Goal: Task Accomplishment & Management: Manage account settings

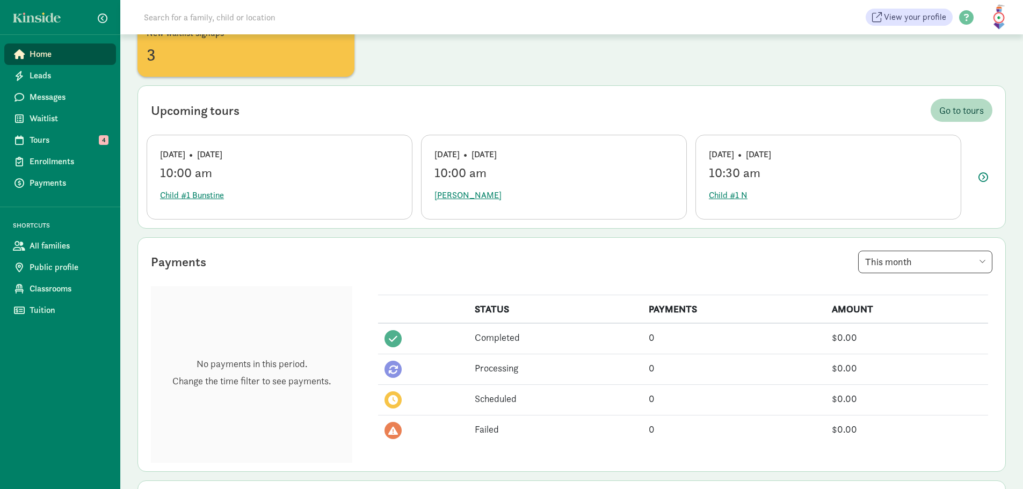
scroll to position [107, 0]
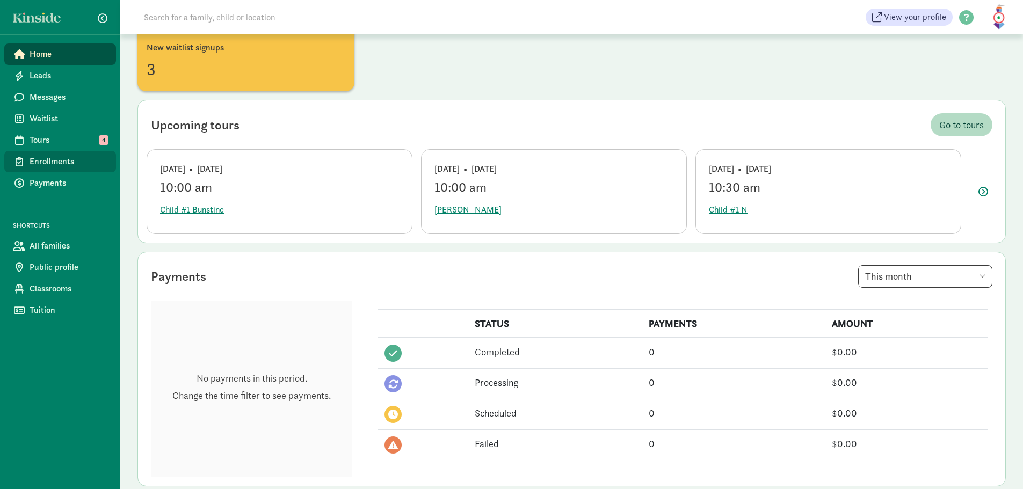
click at [52, 160] on span "Enrollments" at bounding box center [69, 161] width 78 height 13
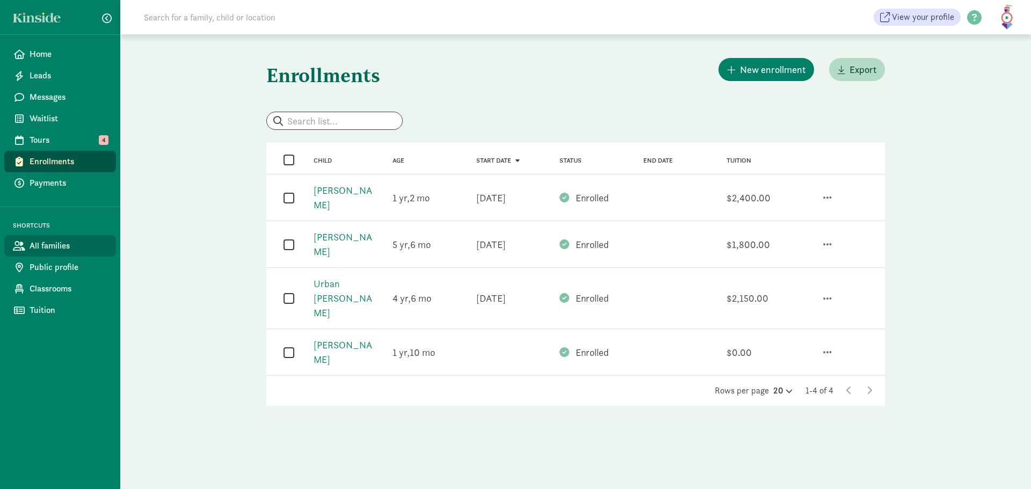
click at [63, 240] on span "All families" at bounding box center [69, 246] width 78 height 13
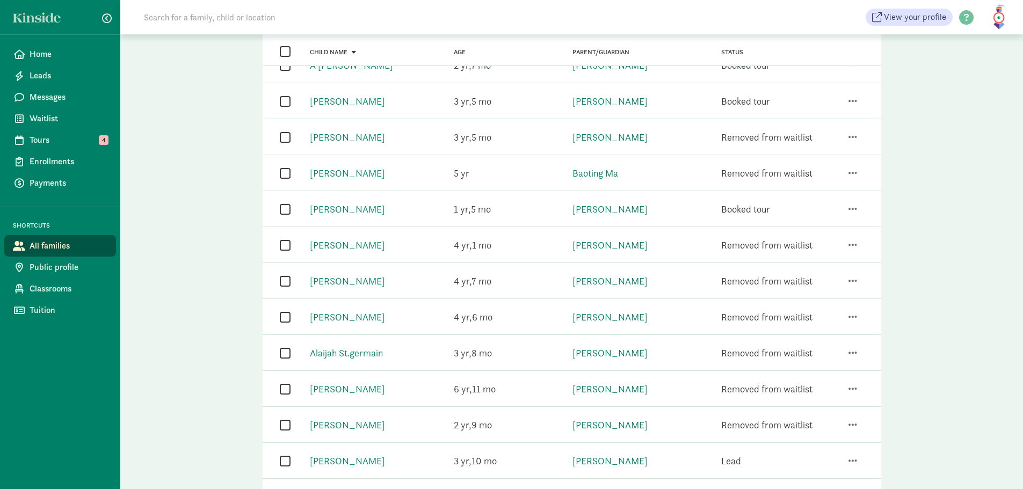
scroll to position [474, 0]
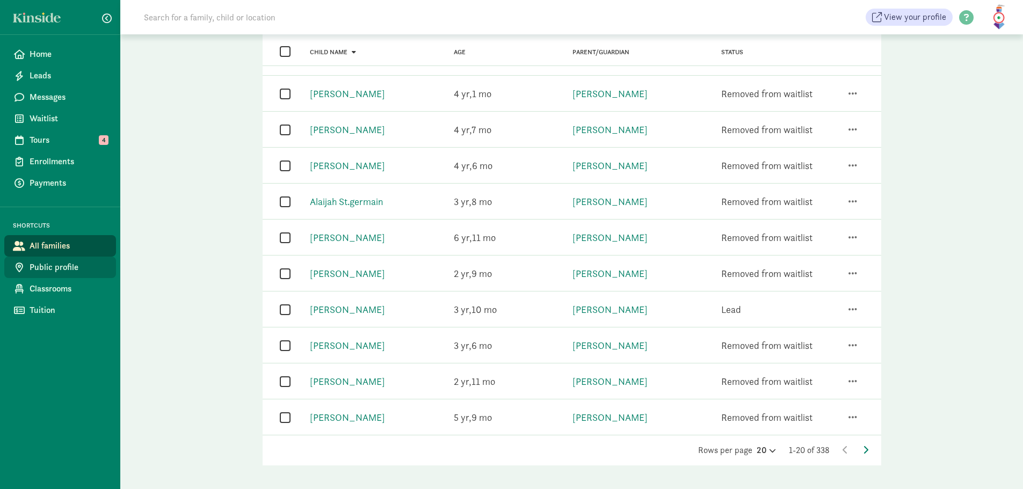
click at [64, 266] on span "Public profile" at bounding box center [69, 267] width 78 height 13
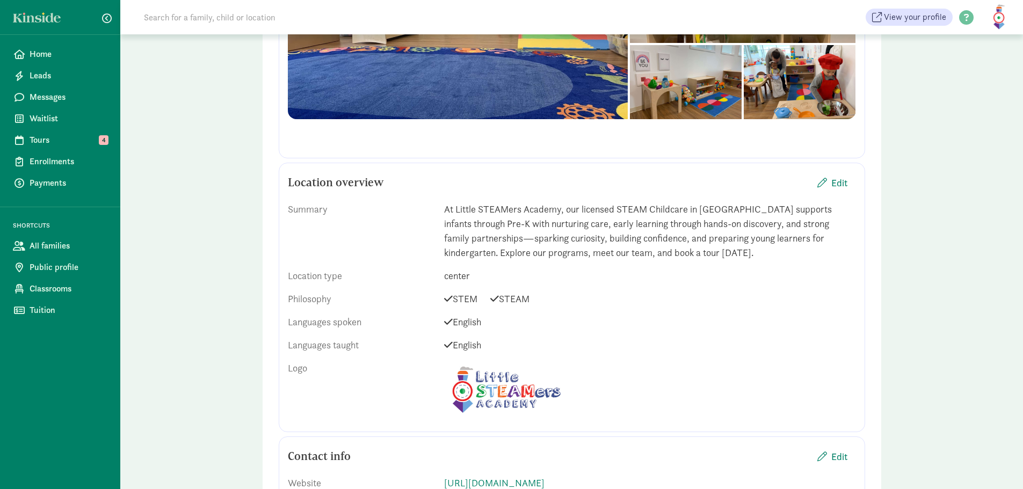
scroll to position [376, 0]
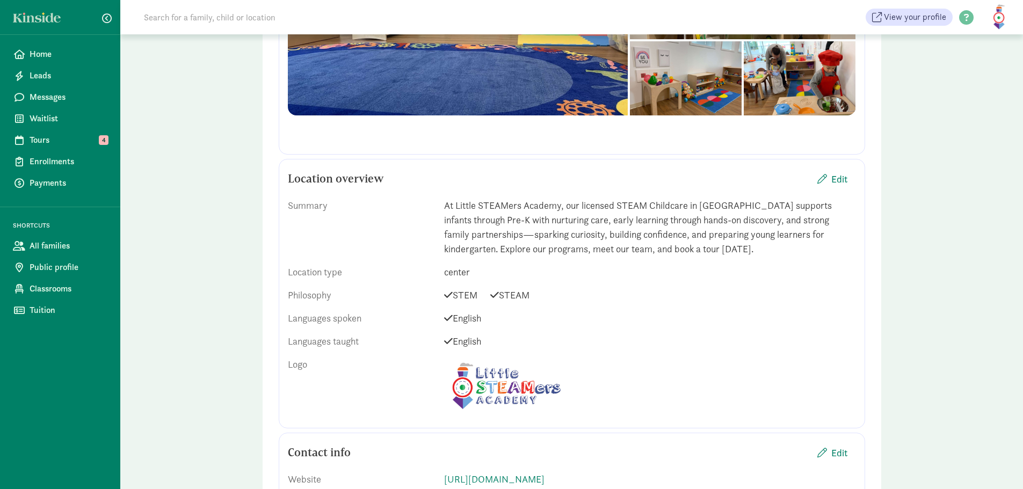
click at [570, 240] on div "At Little STEAMers Academy, our licensed STEAM Childcare in Skyway supports inf…" at bounding box center [650, 227] width 412 height 58
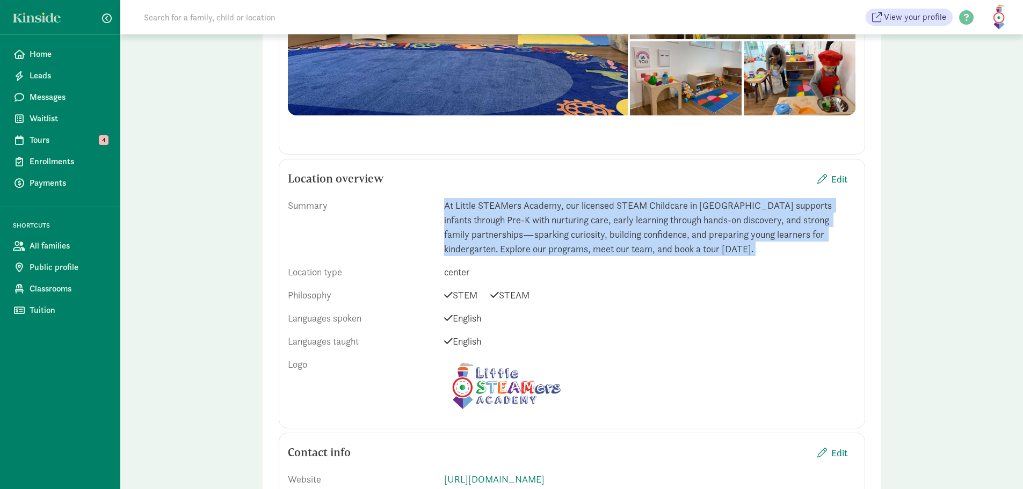
click at [570, 240] on div "At Little STEAMers Academy, our licensed STEAM Childcare in Skyway supports inf…" at bounding box center [650, 227] width 412 height 58
copy div "At Little STEAMers Academy, our licensed STEAM Childcare in Skyway supports inf…"
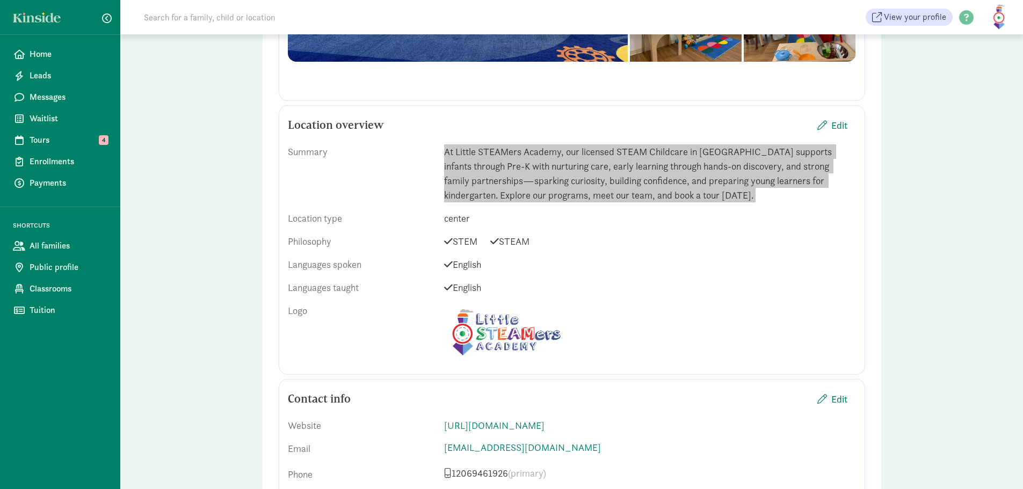
scroll to position [161, 0]
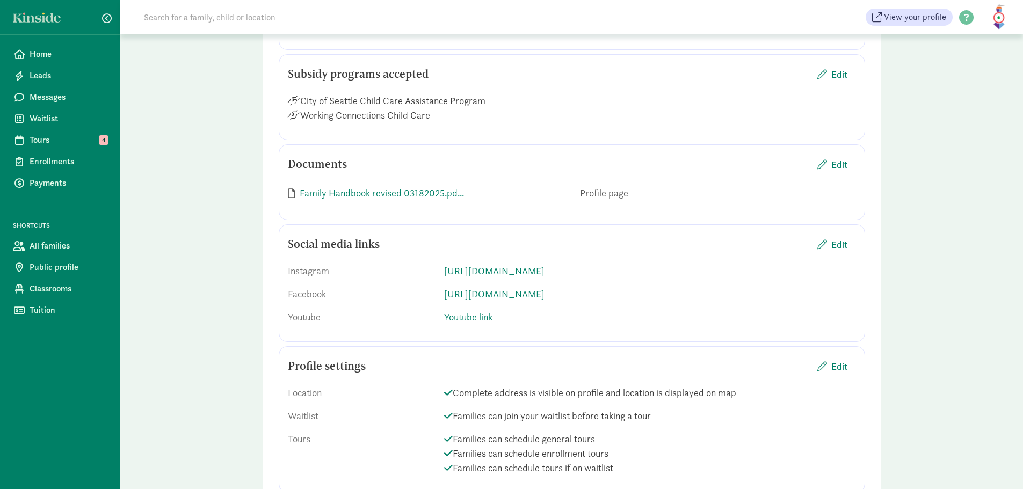
scroll to position [1450, 0]
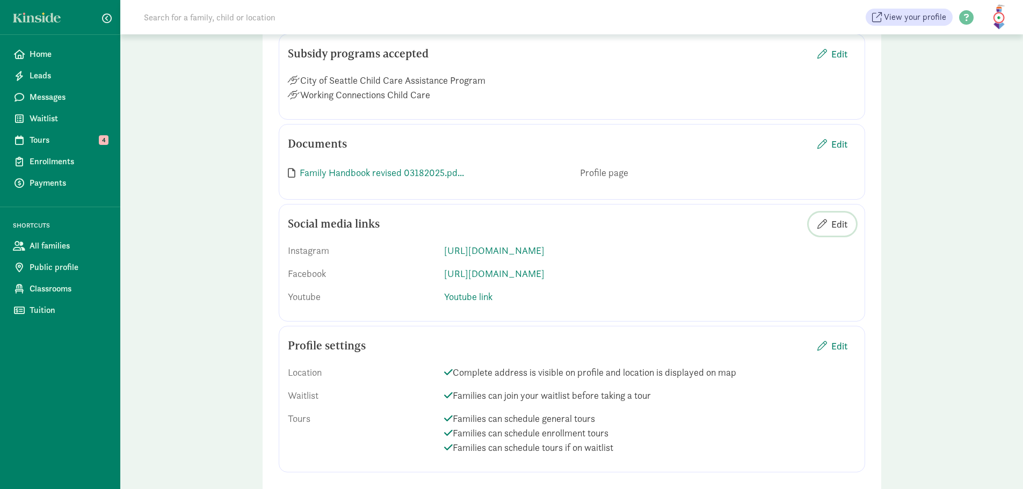
click at [844, 227] on span "Edit" at bounding box center [839, 224] width 16 height 15
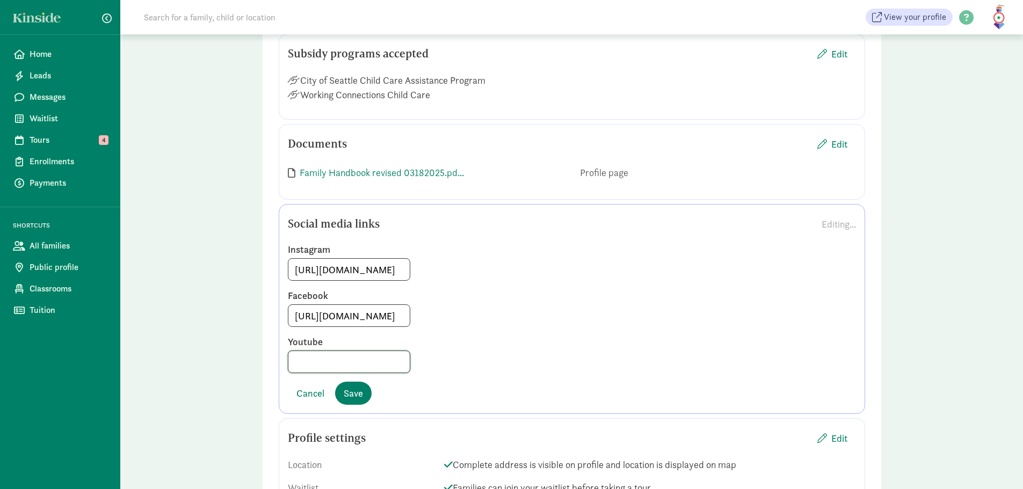
click at [347, 362] on input at bounding box center [348, 361] width 121 height 21
click at [306, 393] on span "Cancel" at bounding box center [310, 393] width 28 height 15
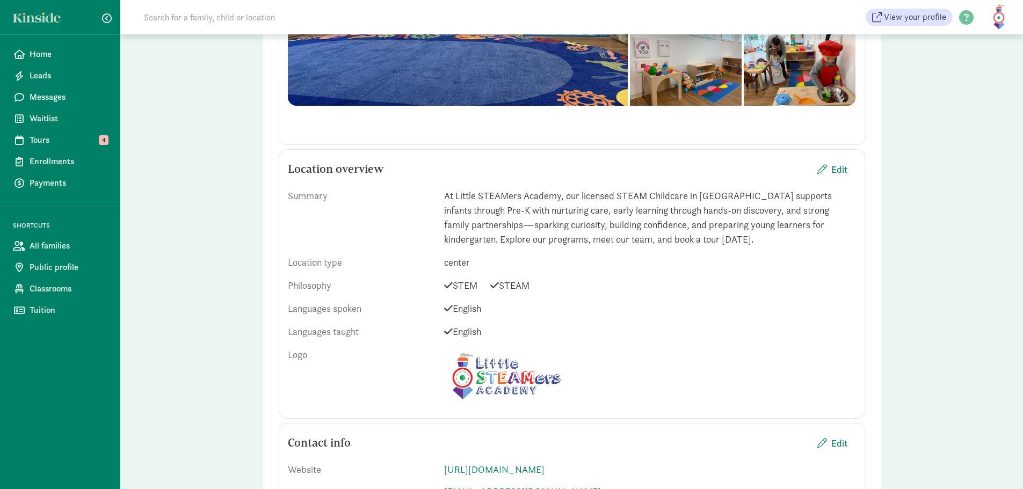
scroll to position [248, 0]
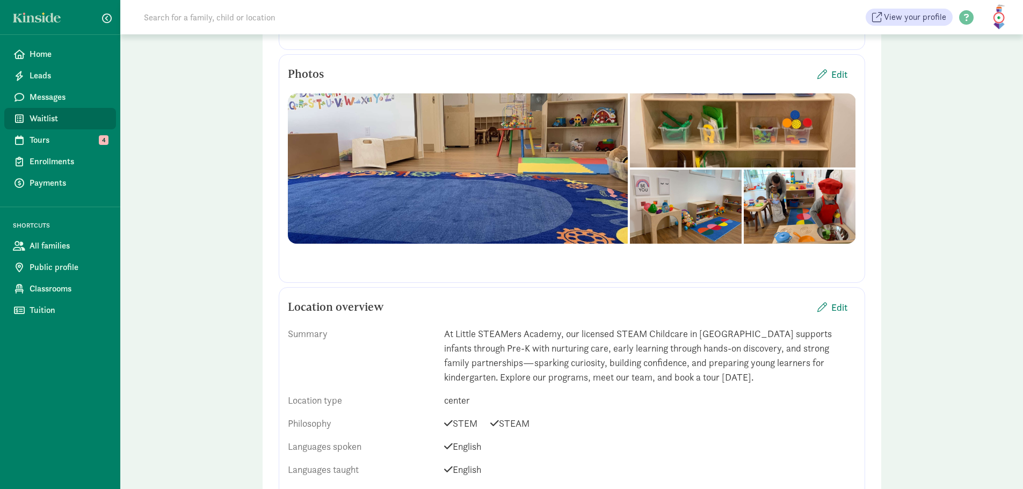
click at [61, 118] on span "Waitlist" at bounding box center [69, 118] width 78 height 13
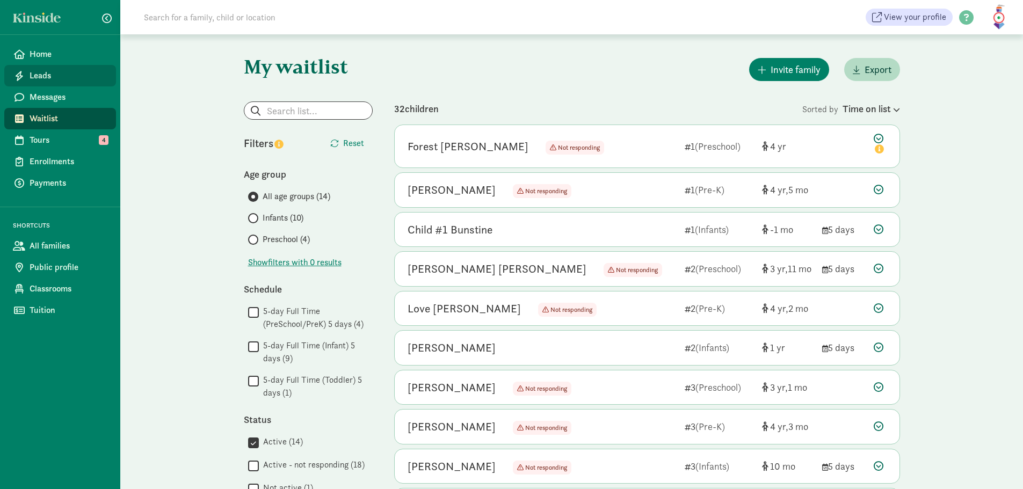
click at [52, 74] on span "Leads" at bounding box center [69, 75] width 78 height 13
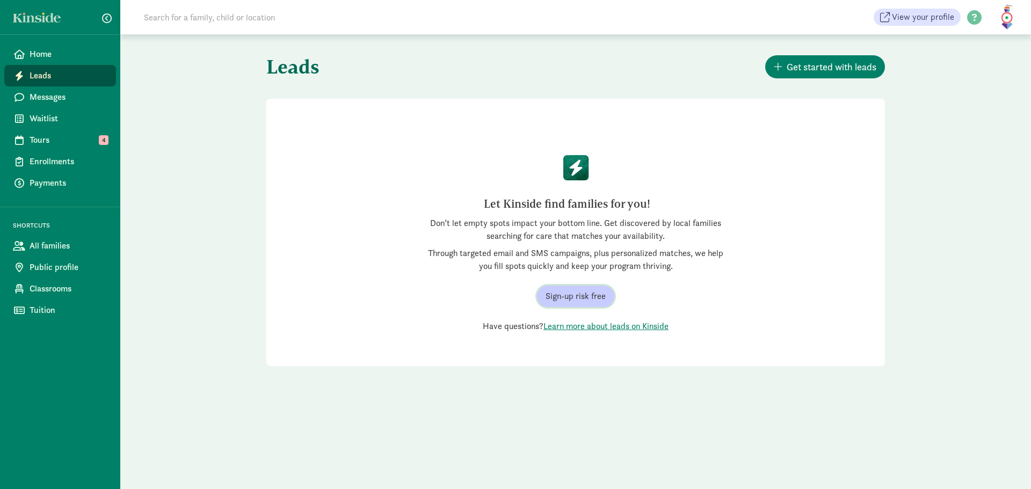
click at [571, 293] on span "Sign-up risk free" at bounding box center [576, 296] width 60 height 13
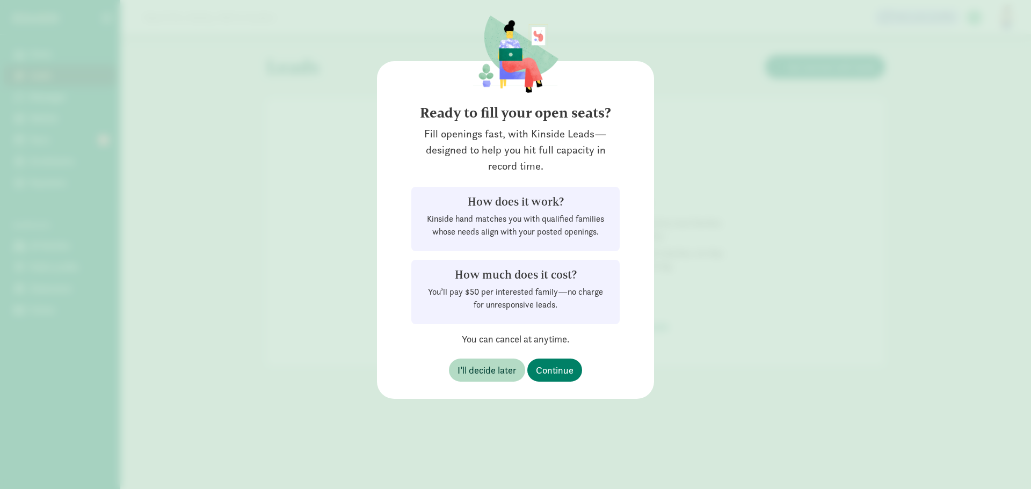
click at [693, 306] on div "Ready to fill your open seats? Fill openings fast, with Kinside Leads—designed …" at bounding box center [515, 244] width 1031 height 489
